Goal: Transaction & Acquisition: Subscribe to service/newsletter

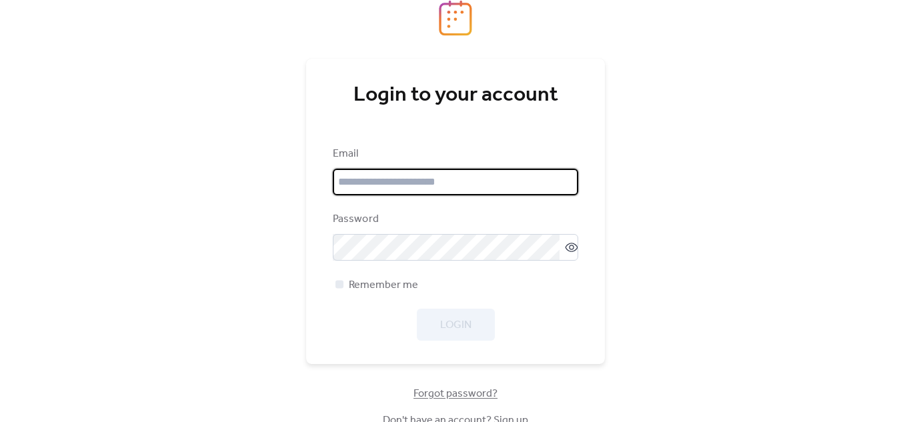
type input "**********"
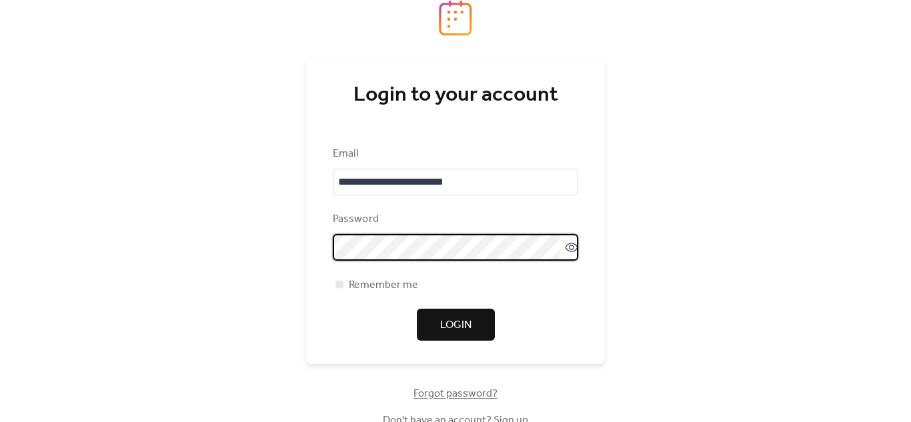
click at [351, 339] on div "Login" at bounding box center [455, 325] width 245 height 32
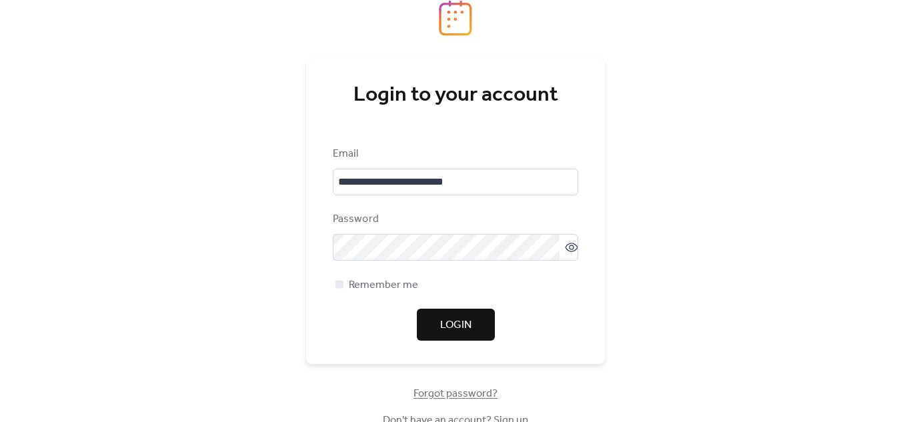
click at [449, 325] on span "Login" at bounding box center [455, 325] width 31 height 16
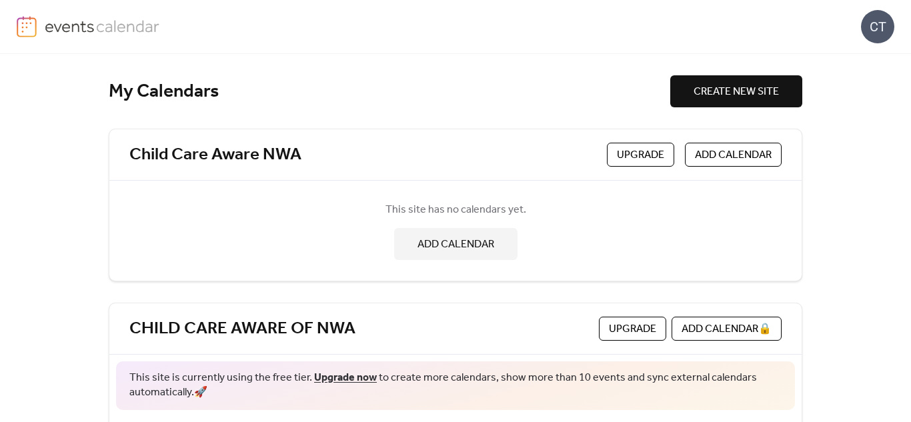
scroll to position [147, 0]
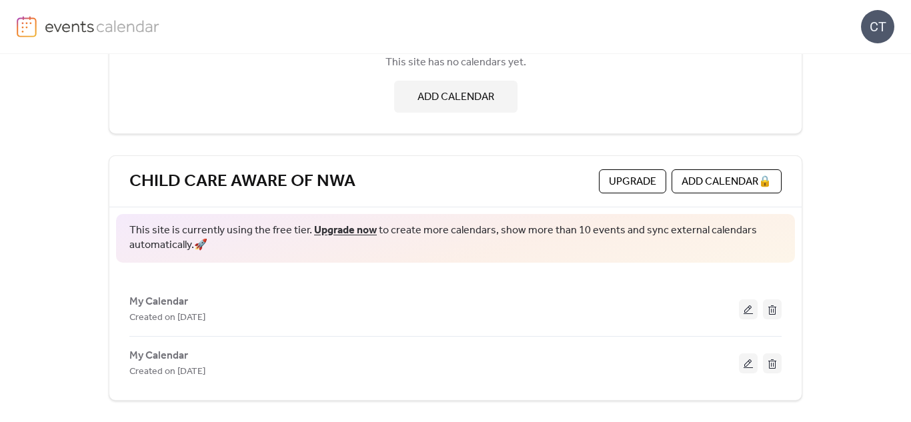
click at [329, 231] on link "Upgrade now" at bounding box center [345, 230] width 63 height 21
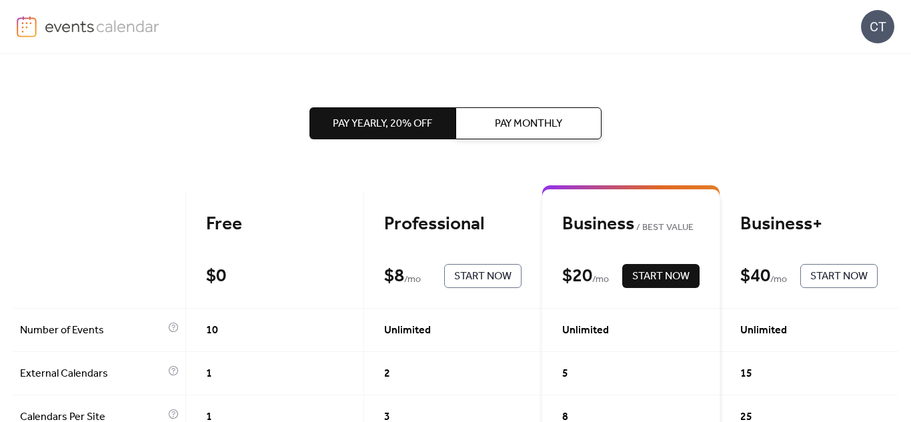
click at [481, 275] on span "Start Now" at bounding box center [482, 277] width 57 height 16
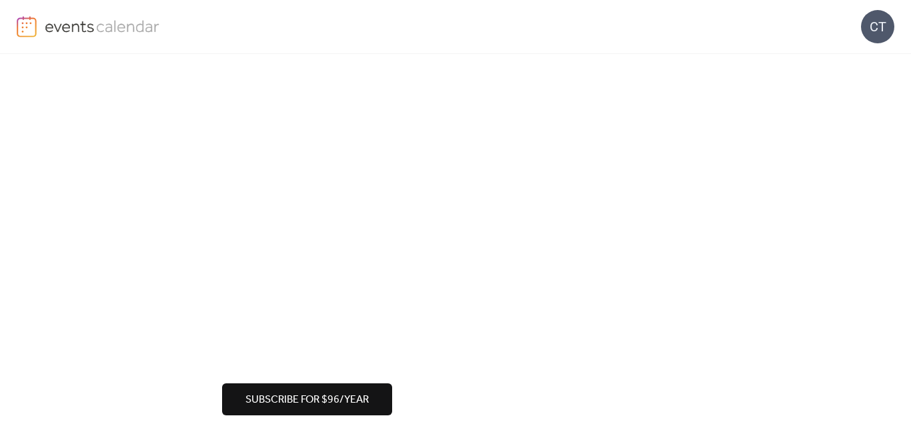
scroll to position [161, 0]
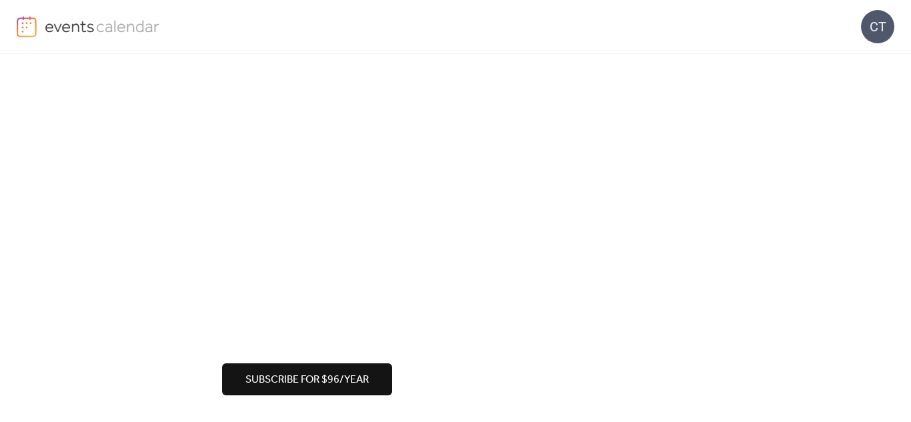
click at [323, 376] on span "Subscribe for $96/year" at bounding box center [306, 380] width 123 height 16
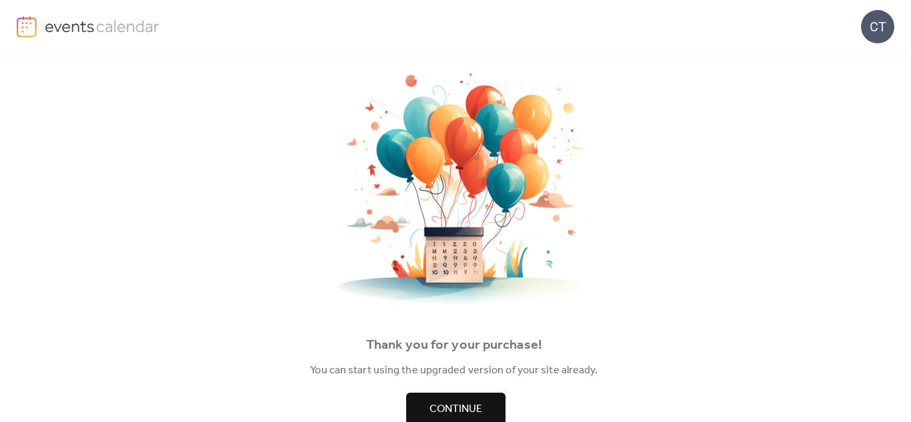
scroll to position [67, 0]
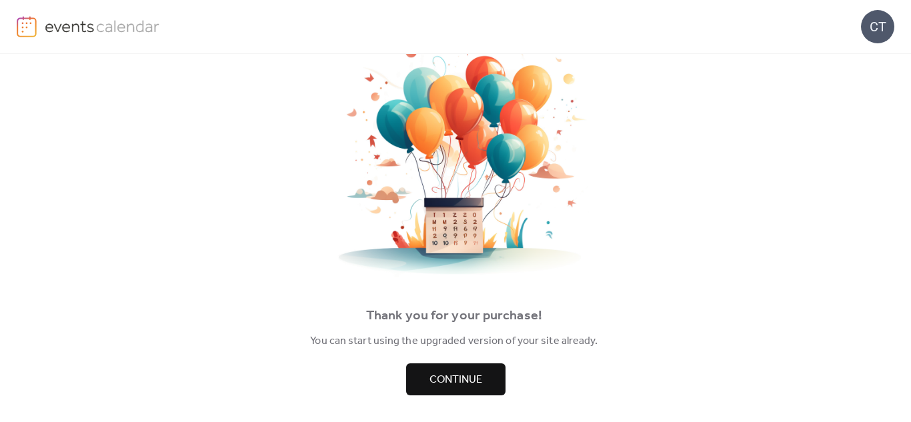
click at [445, 379] on span "Continue" at bounding box center [455, 380] width 53 height 16
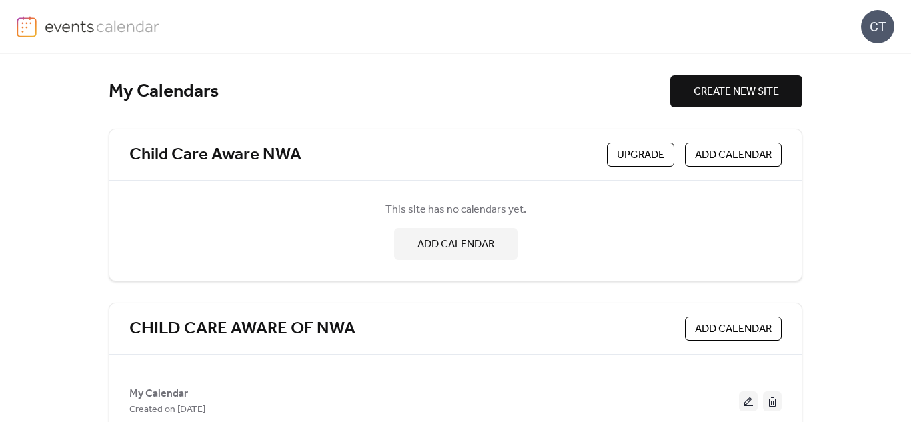
scroll to position [92, 0]
